Goal: Information Seeking & Learning: Check status

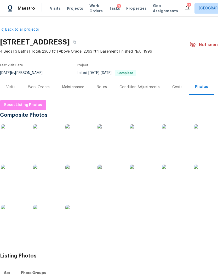
scroll to position [0, 27]
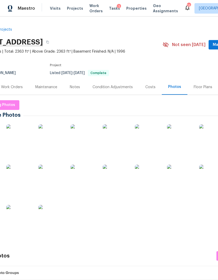
click at [55, 9] on span "Visits" at bounding box center [55, 8] width 11 height 5
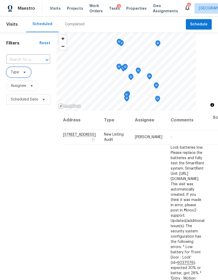
click at [26, 73] on icon at bounding box center [24, 72] width 4 height 4
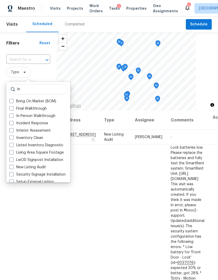
type input "In"
click at [38, 115] on label "In-Person Walkthrough" at bounding box center [32, 115] width 46 height 5
click at [13, 115] on input "In-Person Walkthrough" at bounding box center [10, 114] width 3 height 3
checkbox input "true"
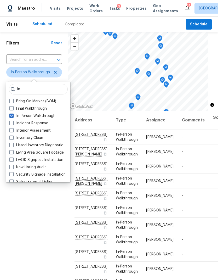
click at [20, 227] on div "Filters Reset ​ In-Person Walkthrough Assignee Scheduled Date" at bounding box center [34, 183] width 68 height 302
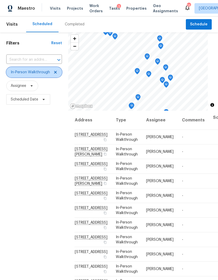
click at [39, 75] on span "In-Person Walkthrough" at bounding box center [30, 72] width 39 height 5
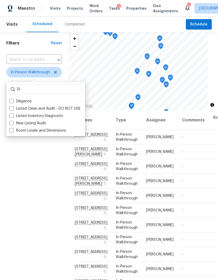
type input "Di"
click at [27, 99] on label "Diligence" at bounding box center [20, 101] width 22 height 5
click at [13, 99] on input "Diligence" at bounding box center [10, 100] width 3 height 3
checkbox input "true"
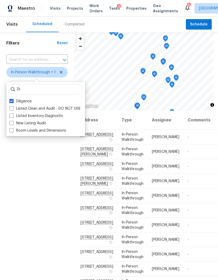
click at [21, 194] on div "Filters Reset ​ In-Person Walkthrough + 1 Assignee Scheduled Date" at bounding box center [37, 183] width 74 height 302
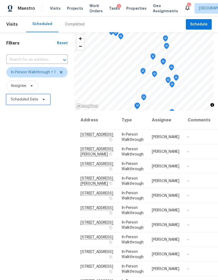
click at [41, 101] on span at bounding box center [43, 99] width 6 height 4
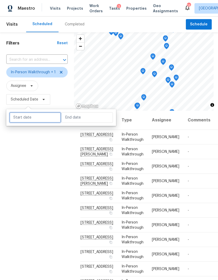
click at [40, 116] on input "text" at bounding box center [35, 117] width 52 height 10
select select "7"
select select "2025"
select select "8"
select select "2025"
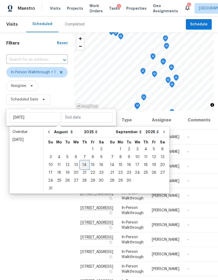
click at [84, 164] on div "14" at bounding box center [84, 164] width 8 height 7
type input "[DATE]"
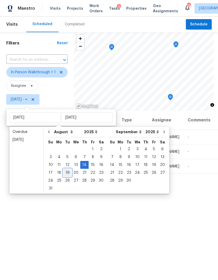
click at [68, 171] on div "19" at bounding box center [67, 172] width 8 height 7
type input "[DATE]"
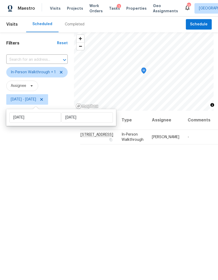
click at [31, 211] on div "Filters Reset ​ In-Person Walkthrough + 1 Assignee [DATE] - [DATE]" at bounding box center [37, 183] width 74 height 302
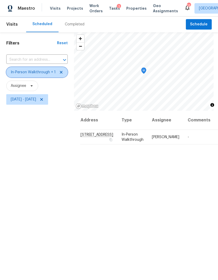
click at [60, 74] on icon at bounding box center [61, 72] width 4 height 4
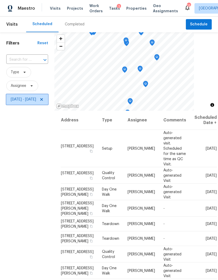
click at [43, 99] on icon at bounding box center [41, 99] width 3 height 3
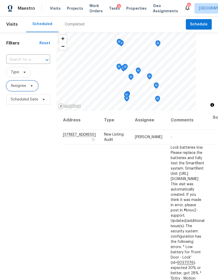
click at [30, 88] on icon at bounding box center [32, 86] width 4 height 4
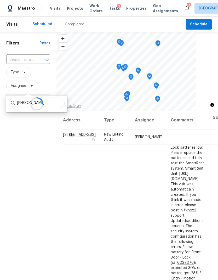
type input "[PERSON_NAME]"
